Goal: Task Accomplishment & Management: Manage account settings

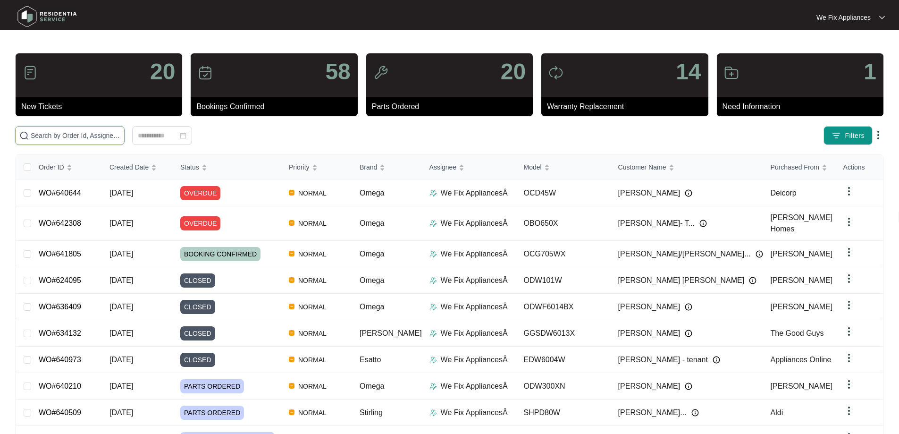
click at [38, 138] on input "text" at bounding box center [76, 135] width 90 height 10
paste input "643597"
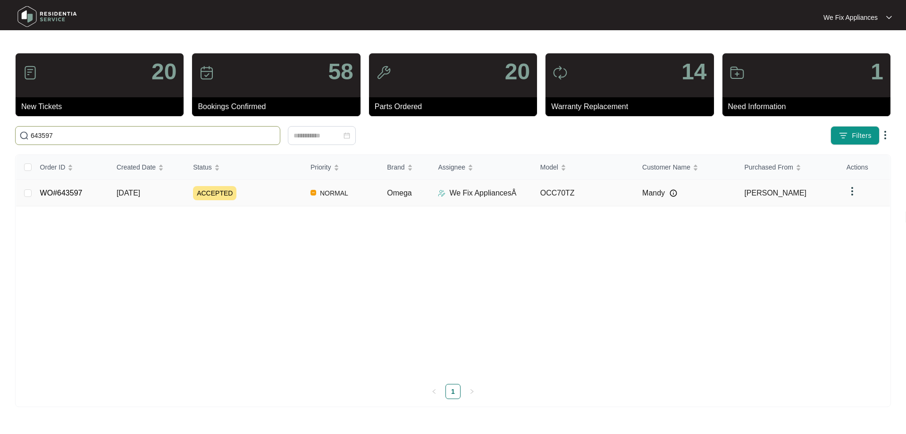
type input "643597"
click at [65, 192] on link "WO#643597" at bounding box center [61, 193] width 42 height 8
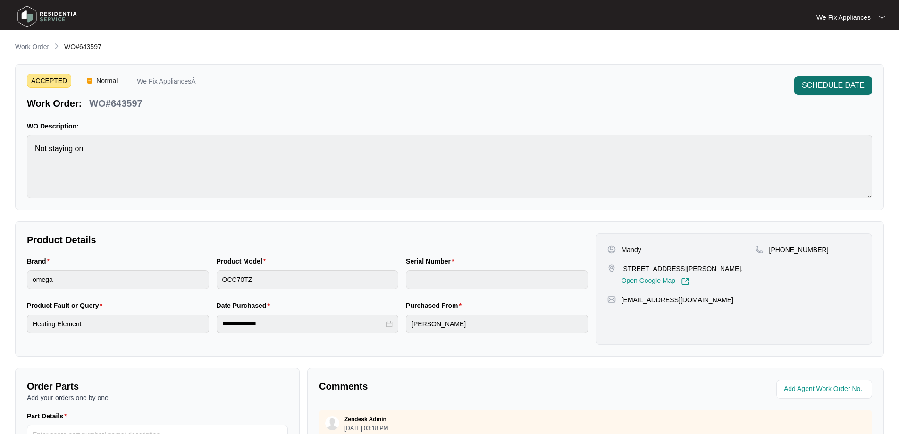
click at [856, 85] on span "SCHEDULE DATE" at bounding box center [833, 85] width 63 height 11
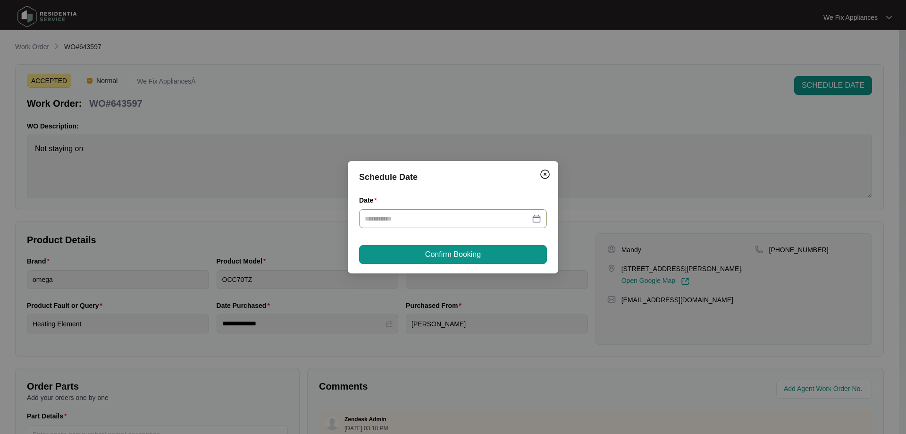
click at [437, 216] on input "Date" at bounding box center [447, 218] width 165 height 10
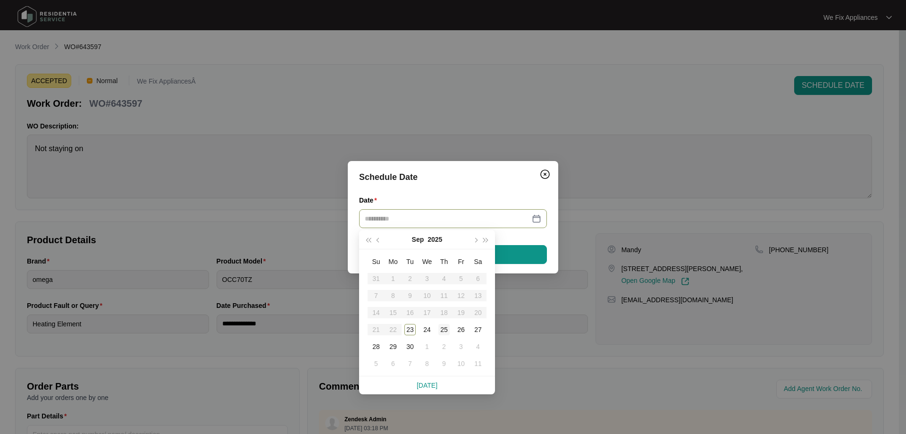
type input "**********"
click at [447, 331] on div "25" at bounding box center [443, 329] width 11 height 11
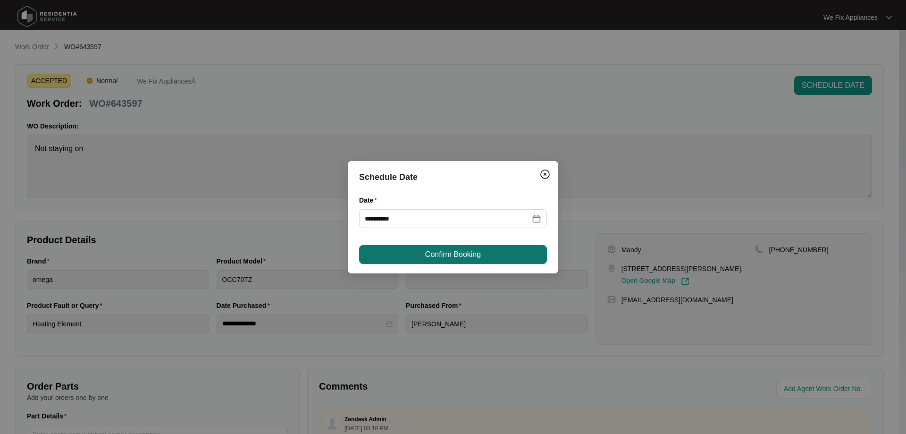
click at [474, 258] on span "Confirm Booking" at bounding box center [453, 254] width 56 height 11
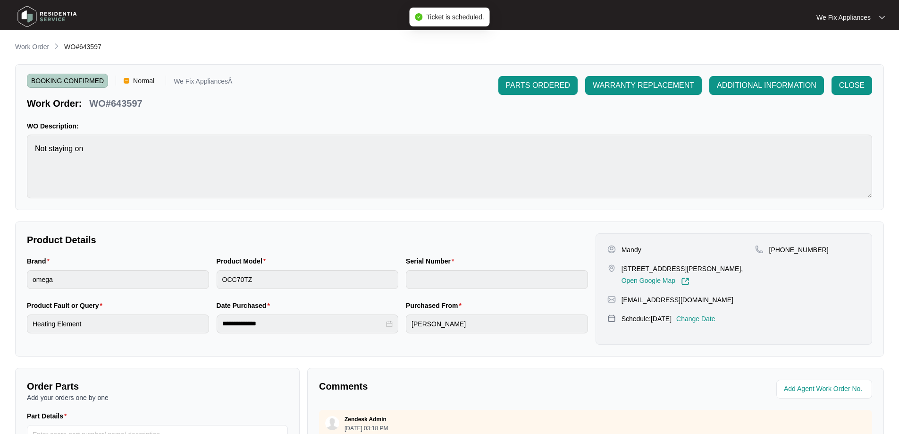
click at [61, 16] on img at bounding box center [47, 16] width 66 height 28
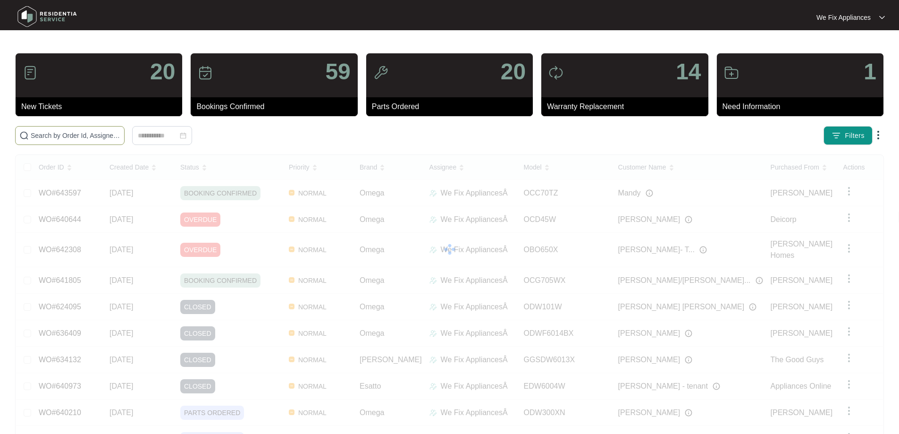
paste input "637796"
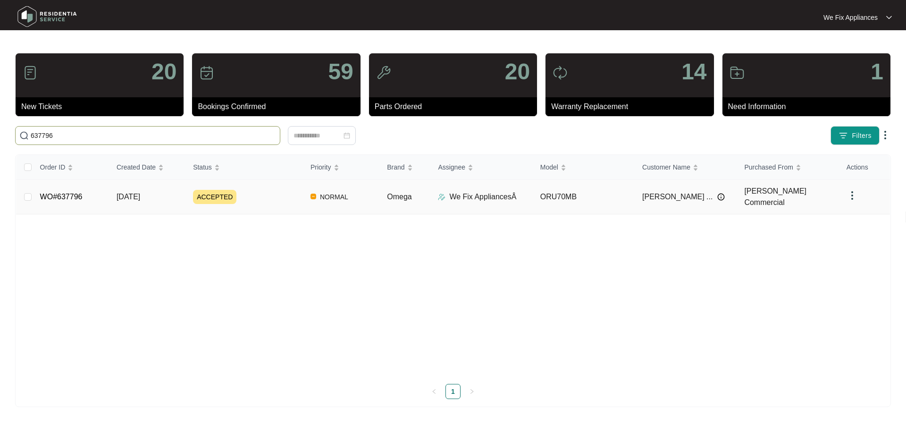
type input "637796"
click at [78, 193] on link "WO#637796" at bounding box center [61, 197] width 42 height 8
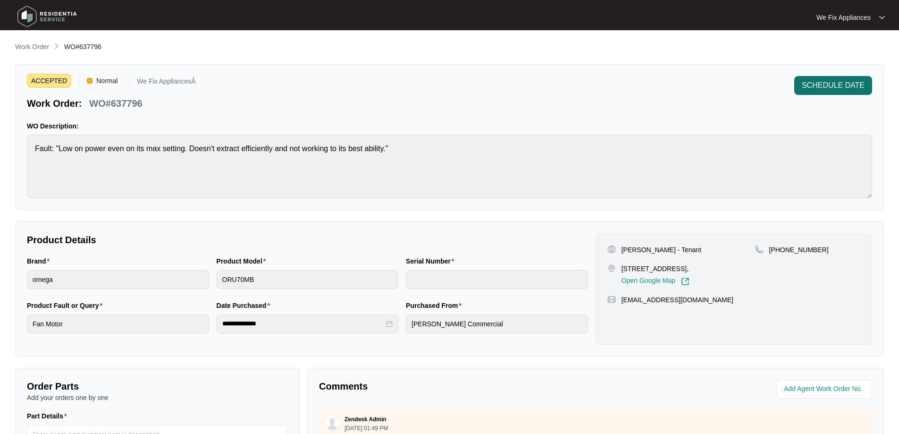
click at [833, 82] on span "SCHEDULE DATE" at bounding box center [833, 85] width 63 height 11
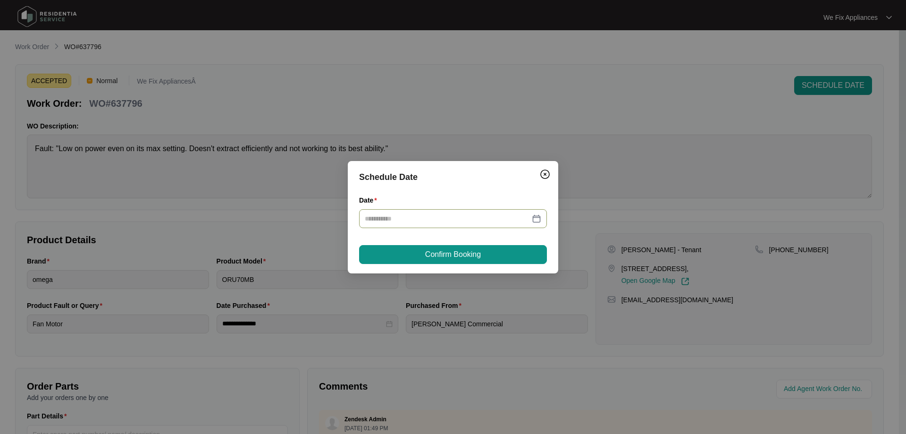
click at [451, 212] on div at bounding box center [453, 218] width 188 height 19
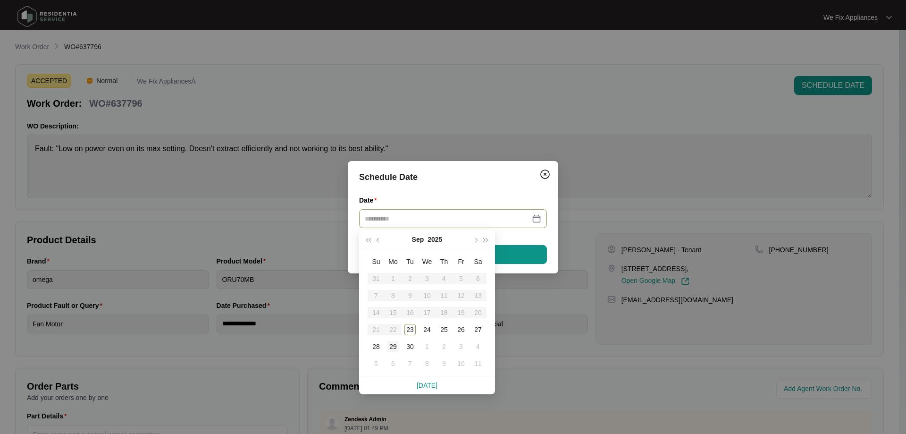
click at [389, 348] on div "29" at bounding box center [392, 346] width 11 height 11
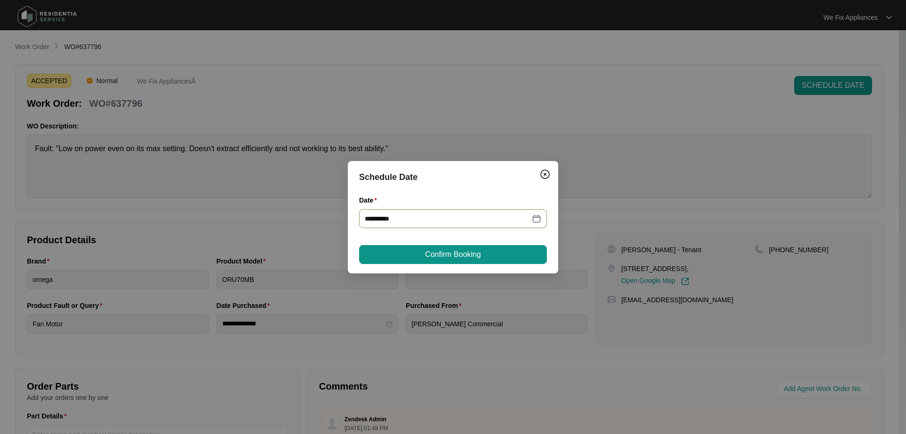
type input "**********"
click at [452, 257] on span "Confirm Booking" at bounding box center [453, 254] width 56 height 11
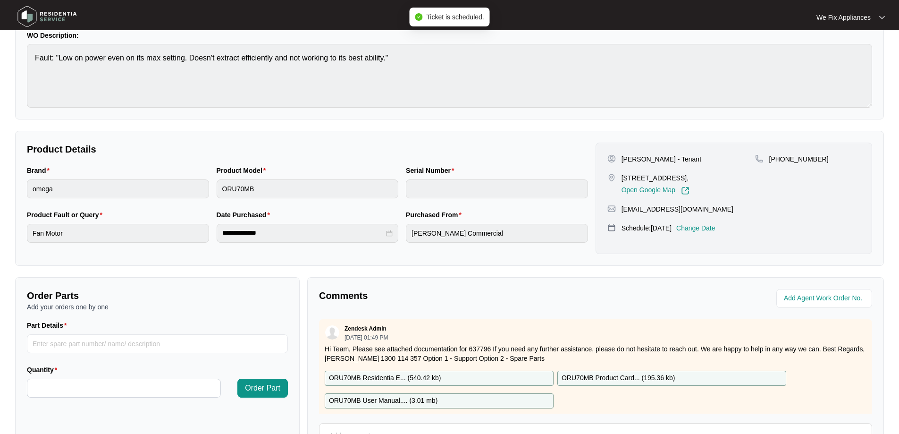
scroll to position [189, 0]
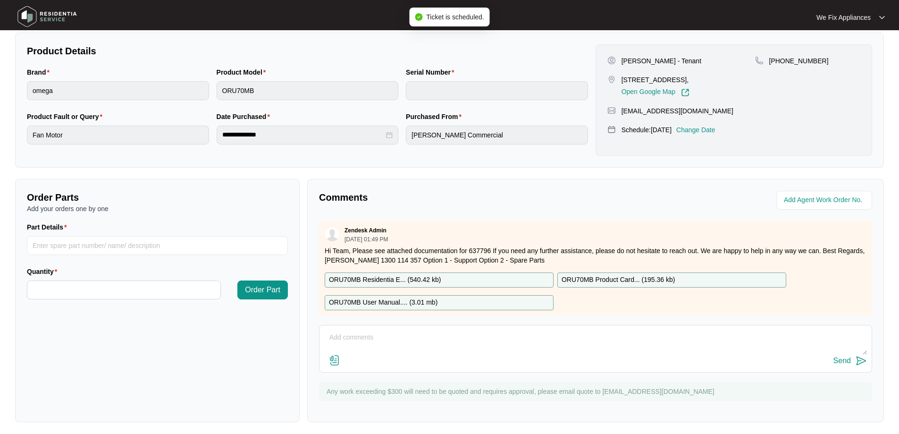
click at [414, 346] on textarea at bounding box center [595, 342] width 543 height 25
type textarea "Hi team, just fyi- customer requested [DATE] thank you."
click at [847, 360] on div "Send" at bounding box center [841, 360] width 17 height 8
click at [60, 21] on img at bounding box center [47, 16] width 66 height 28
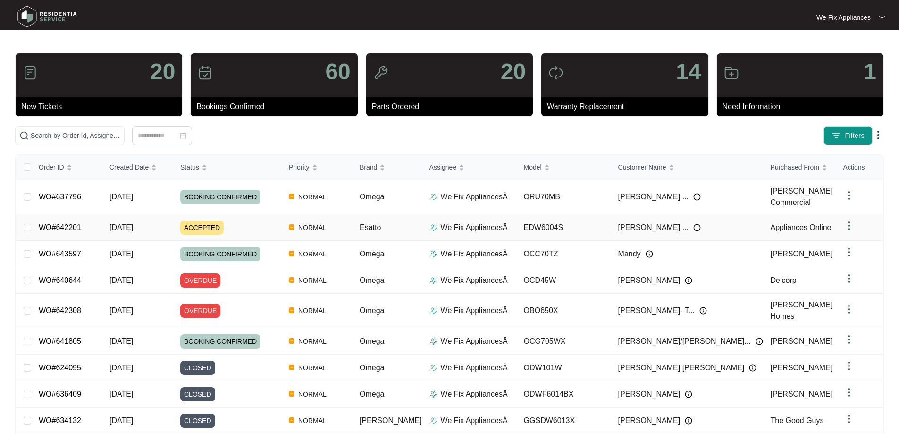
click at [43, 229] on link "WO#642201" at bounding box center [60, 227] width 42 height 8
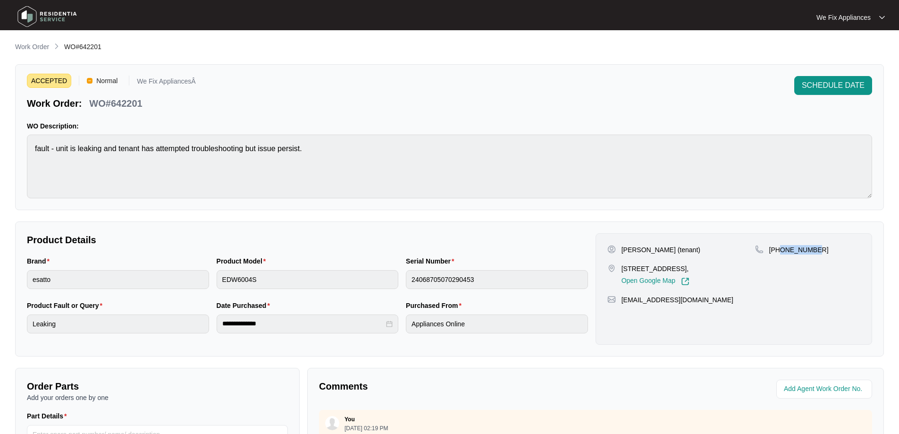
drag, startPoint x: 820, startPoint y: 249, endPoint x: 781, endPoint y: 251, distance: 38.8
click at [781, 251] on div "[PHONE_NUMBER]" at bounding box center [807, 249] width 105 height 9
copy p "401294277"
click at [58, 16] on img at bounding box center [47, 16] width 66 height 28
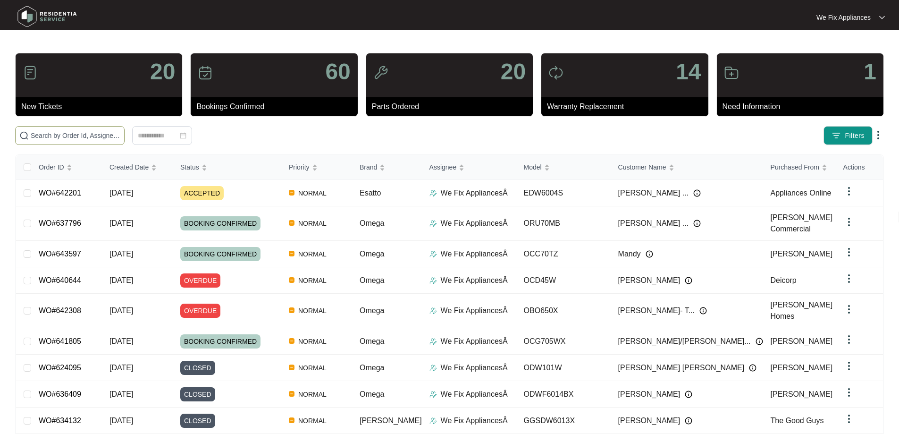
paste input "639566"
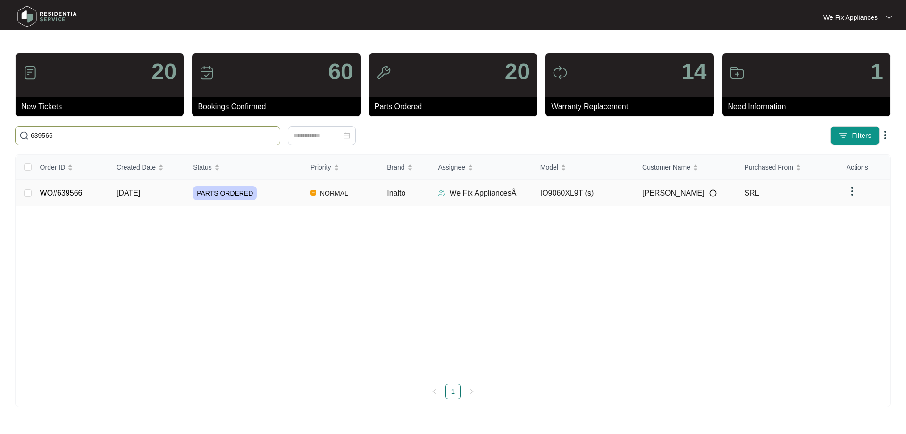
type input "639566"
click at [69, 197] on link "WO#639566" at bounding box center [61, 193] width 42 height 8
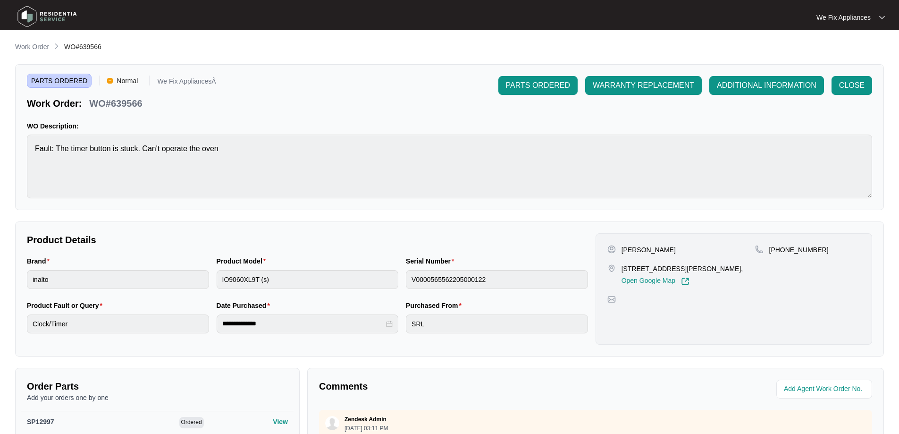
click at [67, 13] on img at bounding box center [47, 16] width 66 height 28
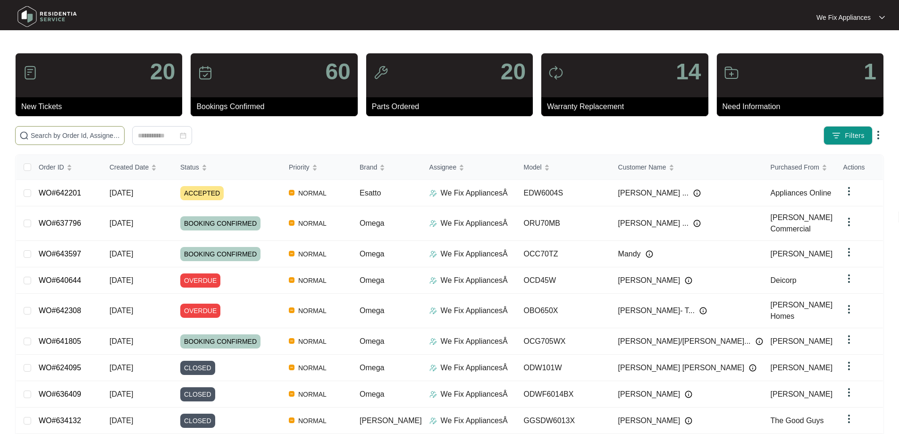
paste input "638042"
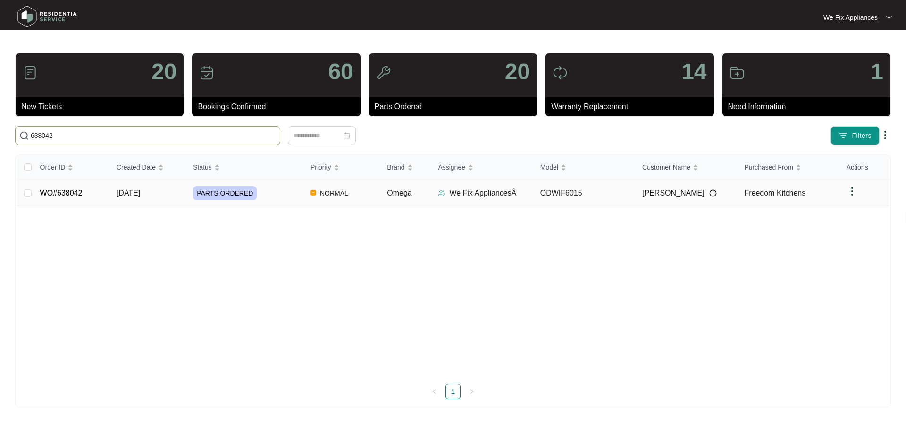
type input "638042"
click at [67, 195] on link "WO#638042" at bounding box center [61, 193] width 42 height 8
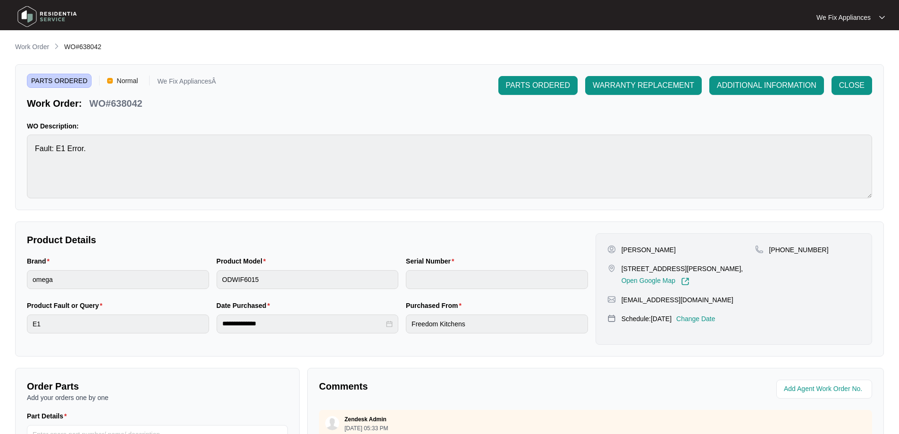
click at [713, 318] on p "Change Date" at bounding box center [695, 318] width 39 height 9
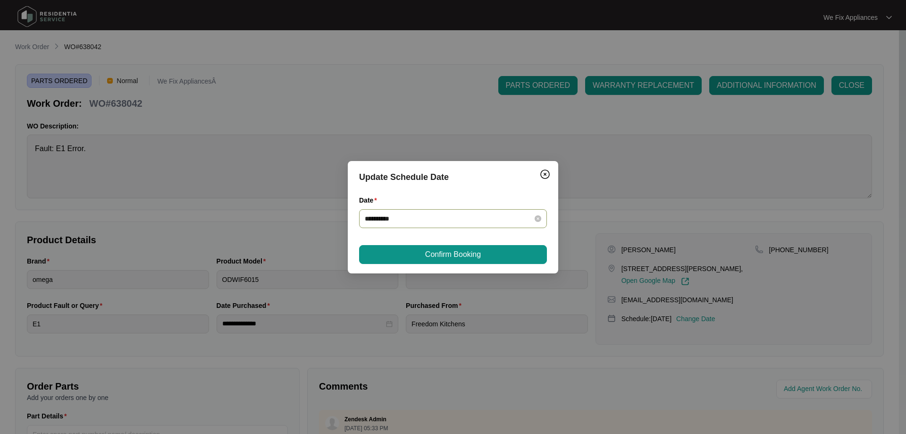
click at [440, 214] on div "**********" at bounding box center [453, 218] width 188 height 19
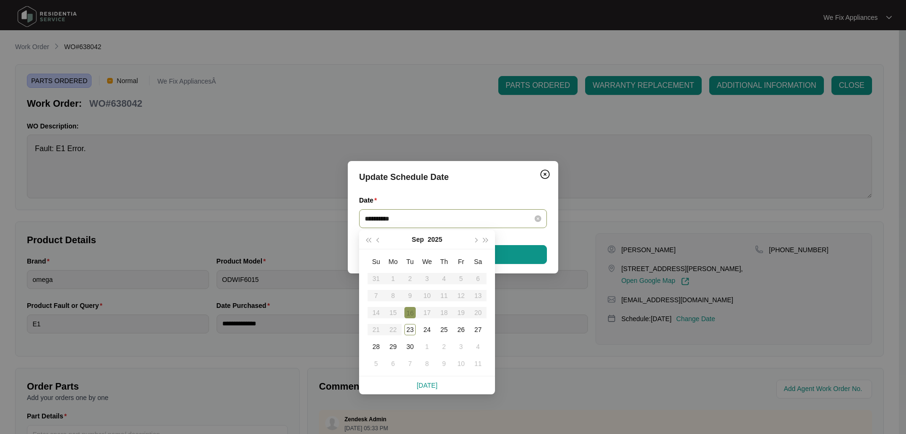
click at [440, 214] on input "**********" at bounding box center [447, 218] width 165 height 10
type input "**********"
click at [408, 347] on div "30" at bounding box center [409, 346] width 11 height 11
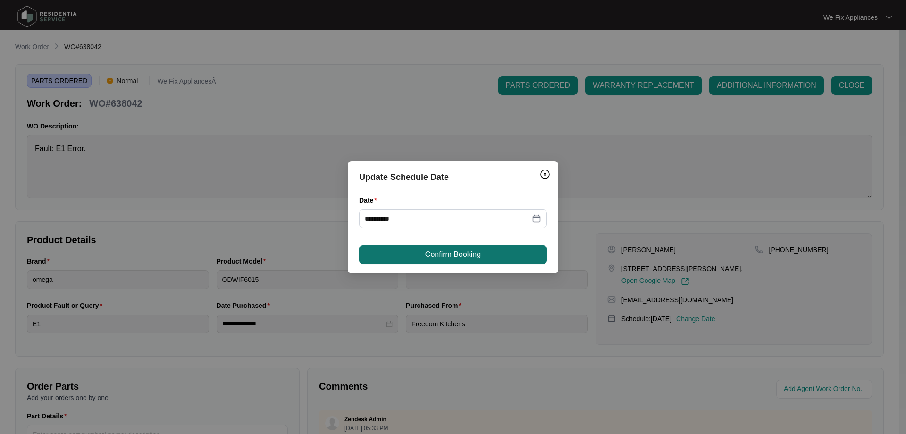
click at [470, 245] on button "Confirm Booking" at bounding box center [453, 254] width 188 height 19
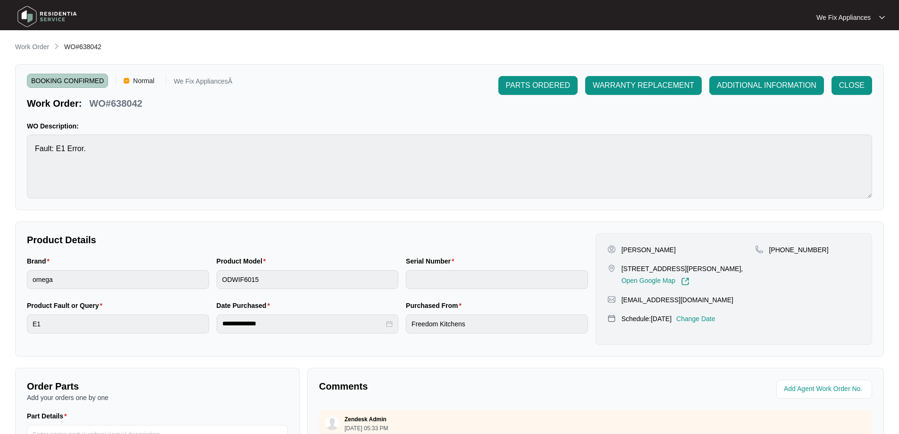
click at [68, 8] on img at bounding box center [47, 16] width 66 height 28
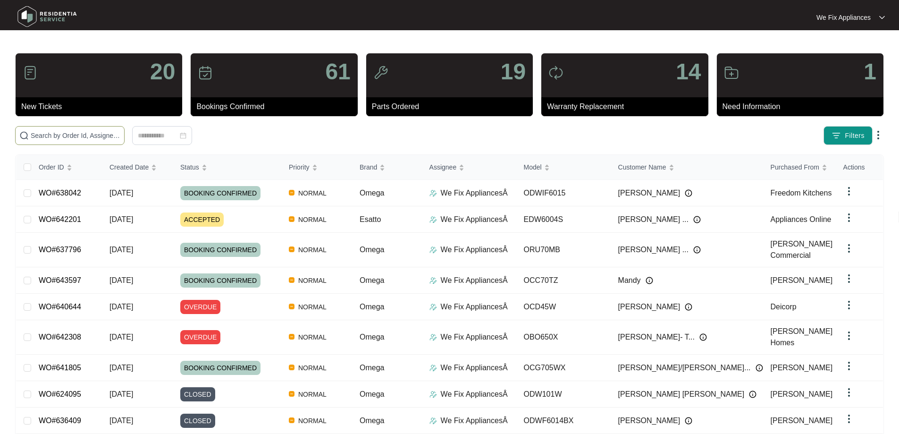
paste input "636629"
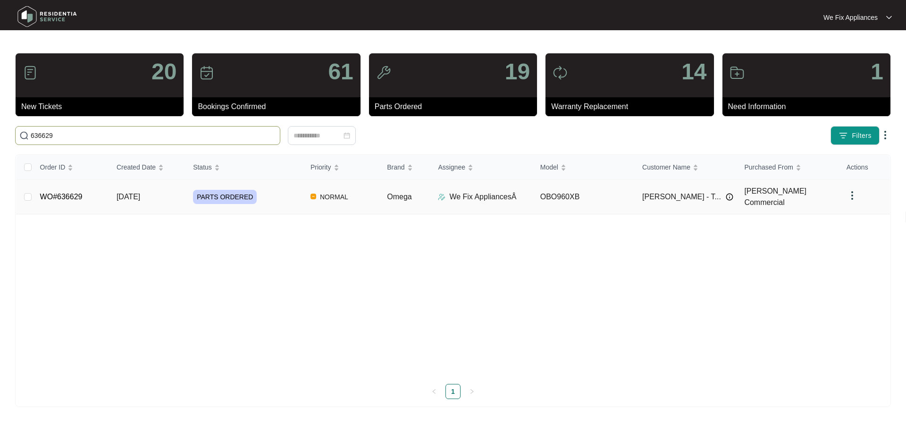
type input "636629"
click at [65, 193] on link "WO#636629" at bounding box center [61, 197] width 42 height 8
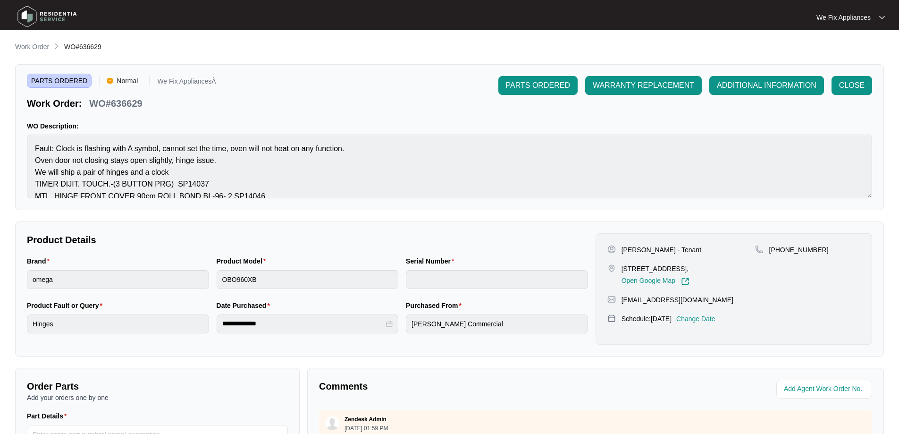
click at [713, 323] on p "Change Date" at bounding box center [695, 318] width 39 height 9
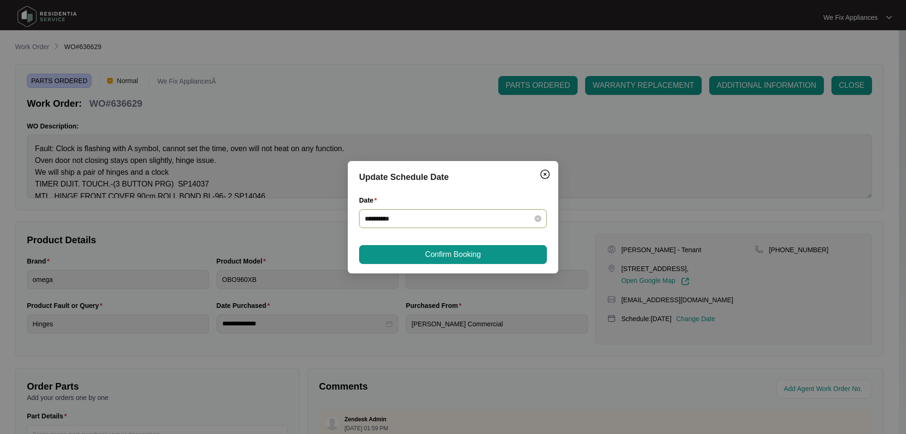
click at [450, 212] on div "**********" at bounding box center [453, 218] width 188 height 19
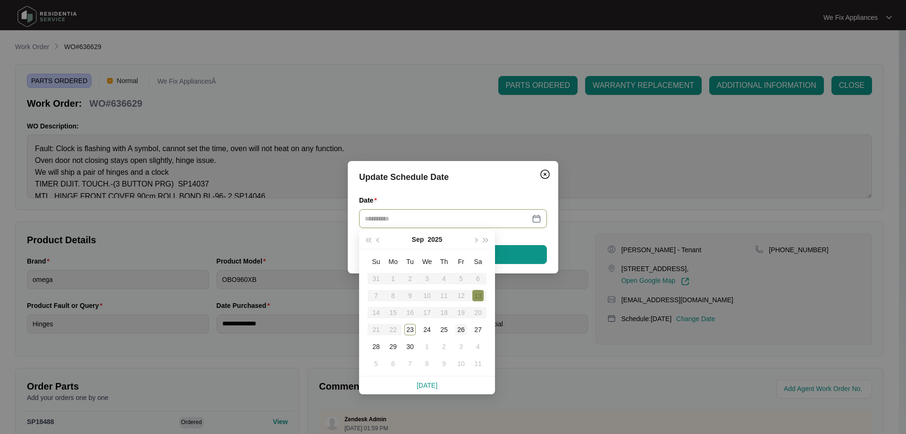
type input "**********"
click at [460, 329] on div "26" at bounding box center [460, 329] width 11 height 11
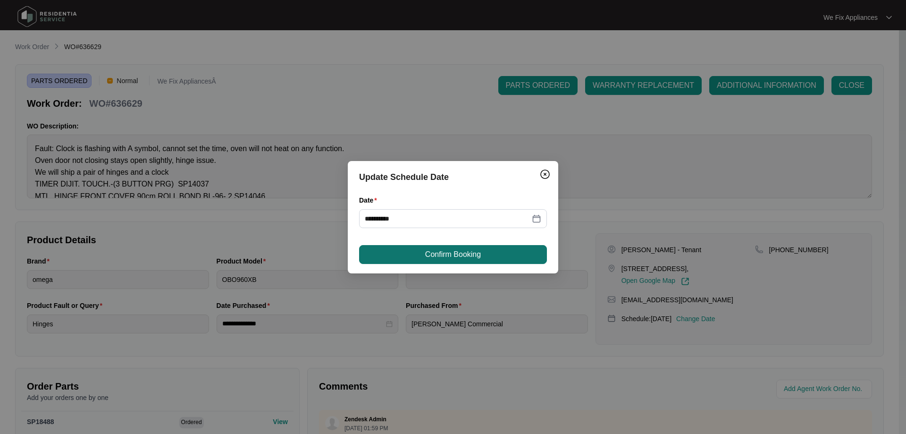
click at [458, 258] on span "Confirm Booking" at bounding box center [453, 254] width 56 height 11
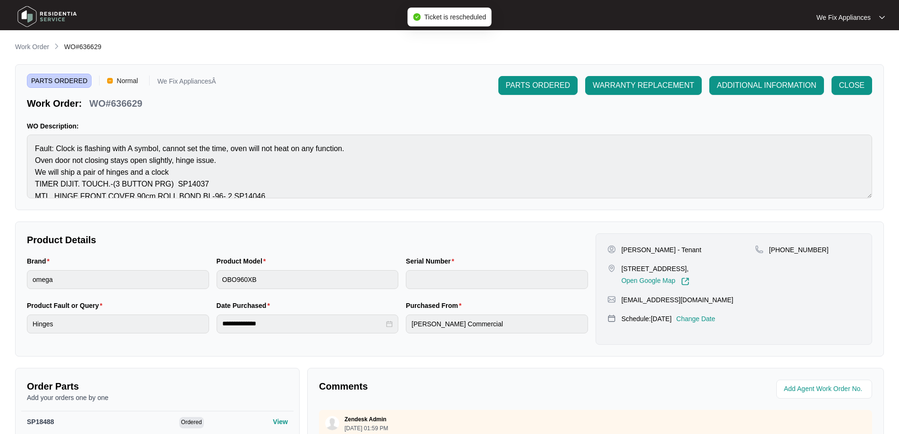
click at [51, 10] on img at bounding box center [47, 16] width 66 height 28
